Goal: Complete application form

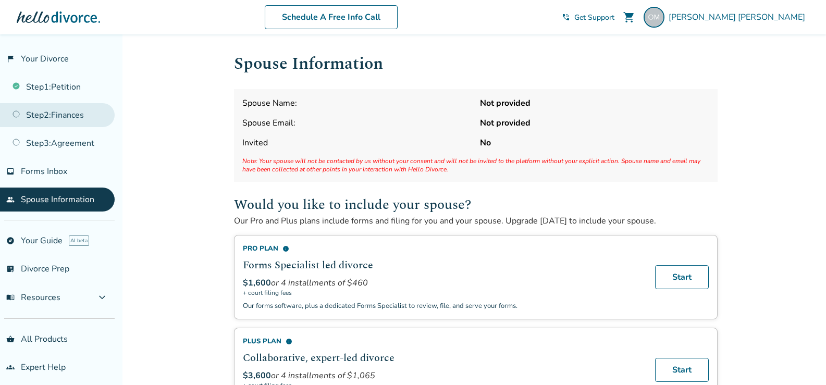
click at [56, 116] on link "Step 2 : Finances" at bounding box center [57, 115] width 115 height 24
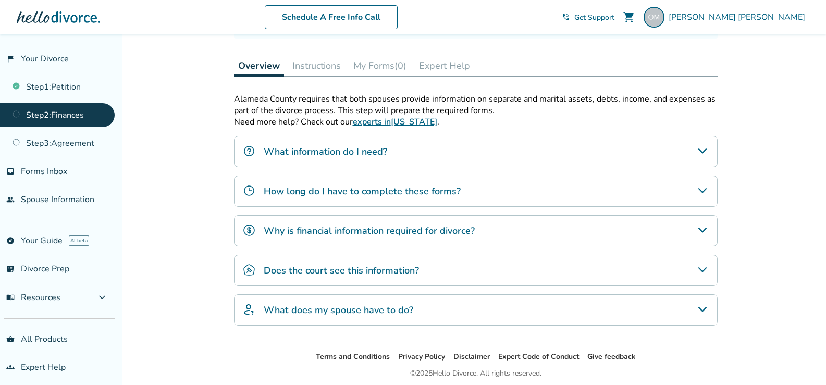
scroll to position [303, 0]
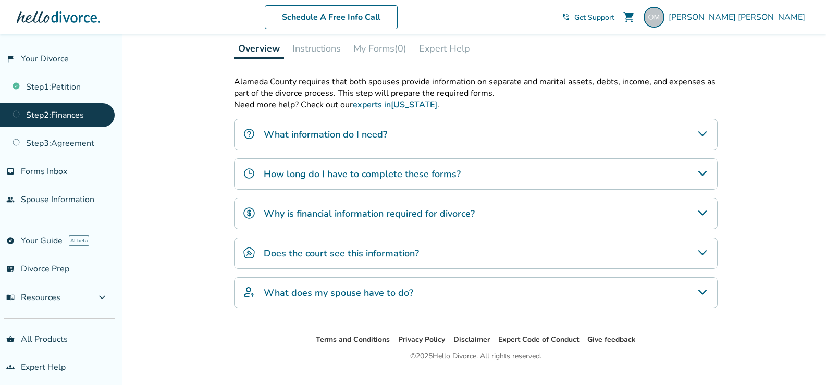
click at [704, 173] on icon "How long do I have to complete these forms?" at bounding box center [702, 173] width 8 height 5
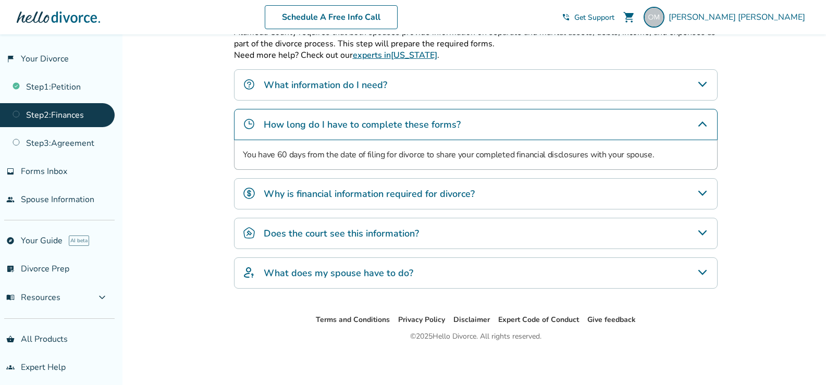
scroll to position [354, 0]
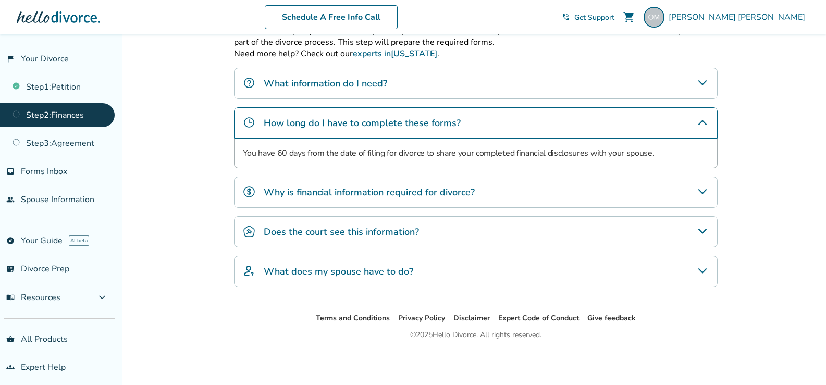
click at [700, 193] on icon "Why is financial information required for divorce?" at bounding box center [702, 192] width 13 height 13
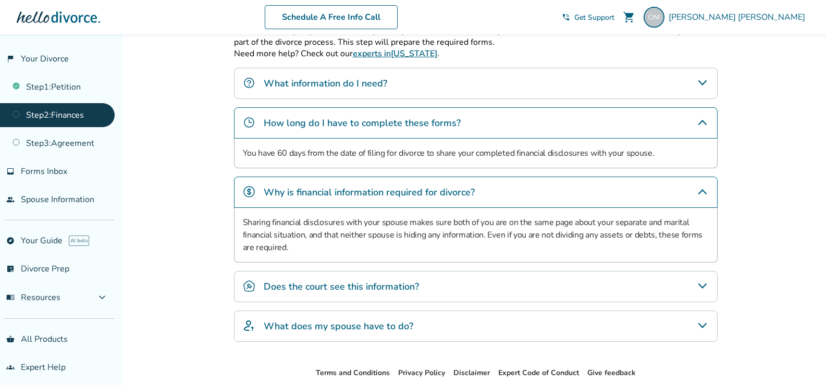
click at [701, 284] on icon "Does the court see this information?" at bounding box center [702, 286] width 13 height 13
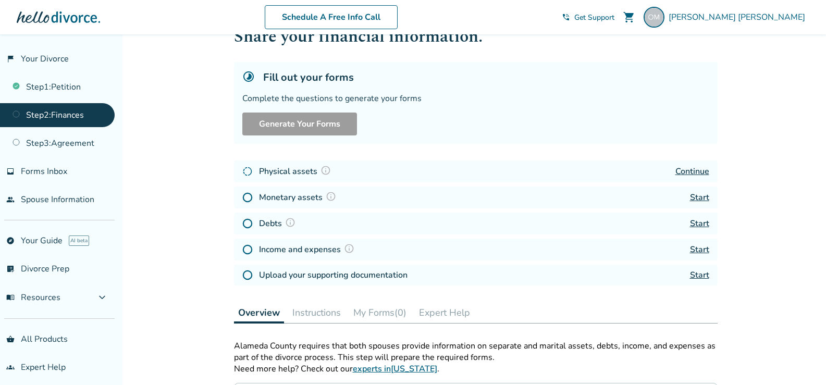
scroll to position [36, 0]
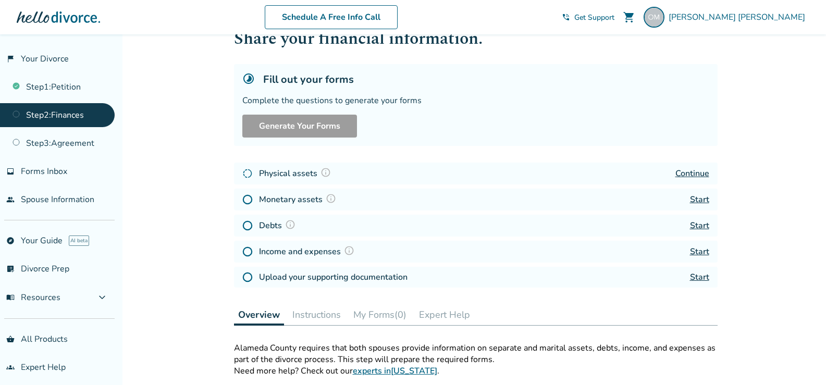
click at [689, 174] on link "Continue" at bounding box center [692, 173] width 34 height 11
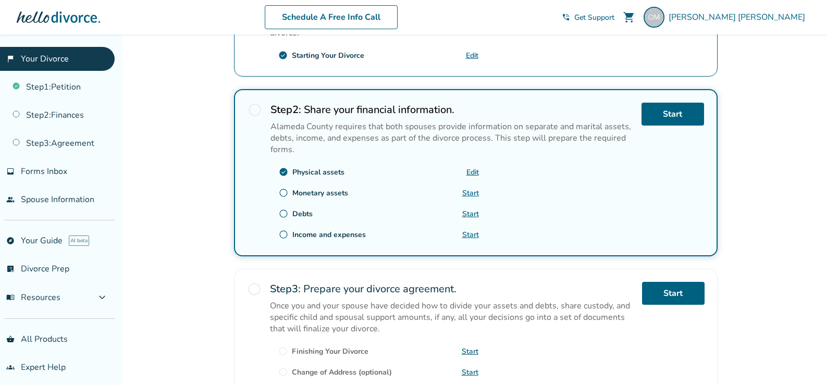
scroll to position [296, 0]
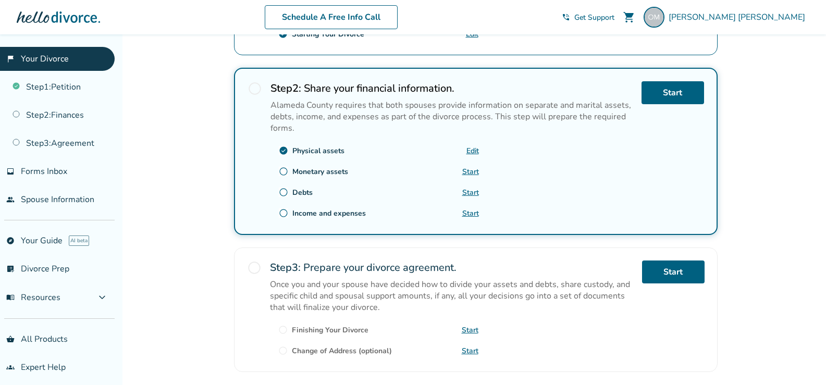
click at [469, 170] on link "Start" at bounding box center [470, 172] width 17 height 10
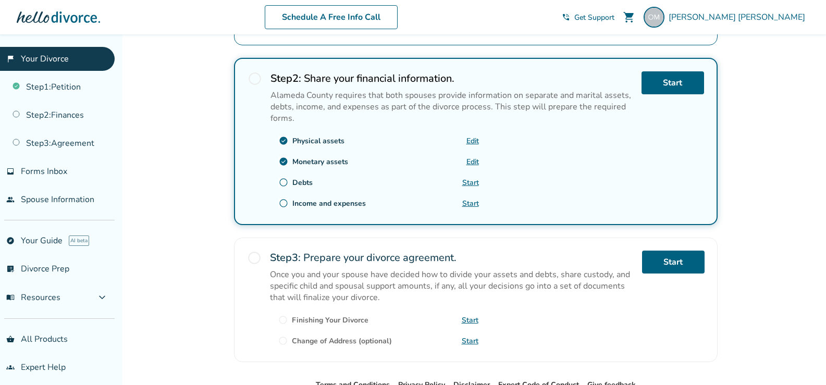
scroll to position [309, 0]
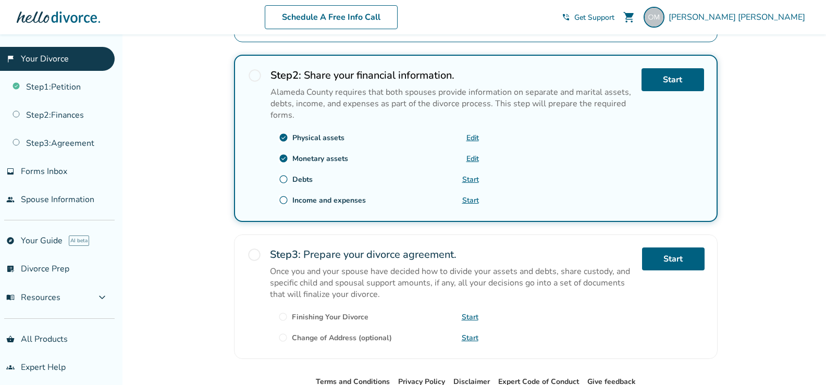
click at [473, 179] on link "Start" at bounding box center [470, 180] width 17 height 10
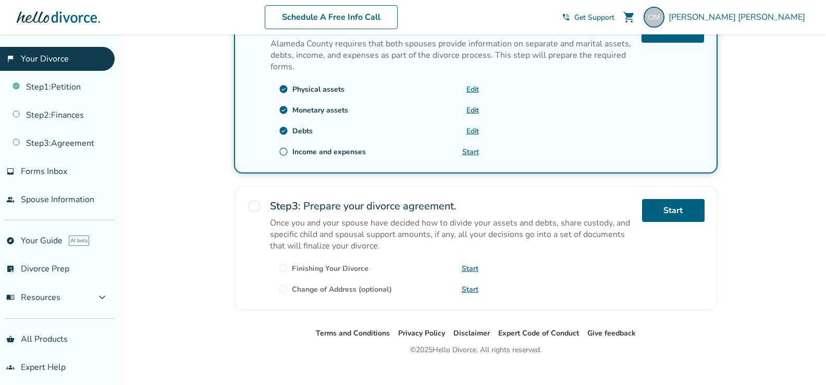
scroll to position [362, 0]
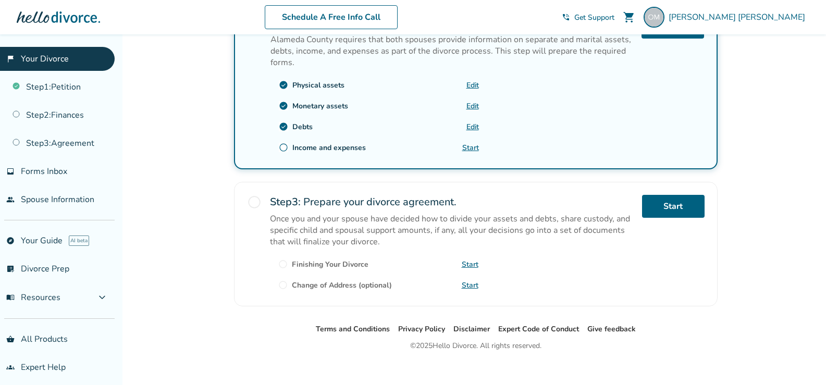
click at [469, 146] on link "Start" at bounding box center [470, 148] width 17 height 10
